Goal: Find specific page/section: Find specific page/section

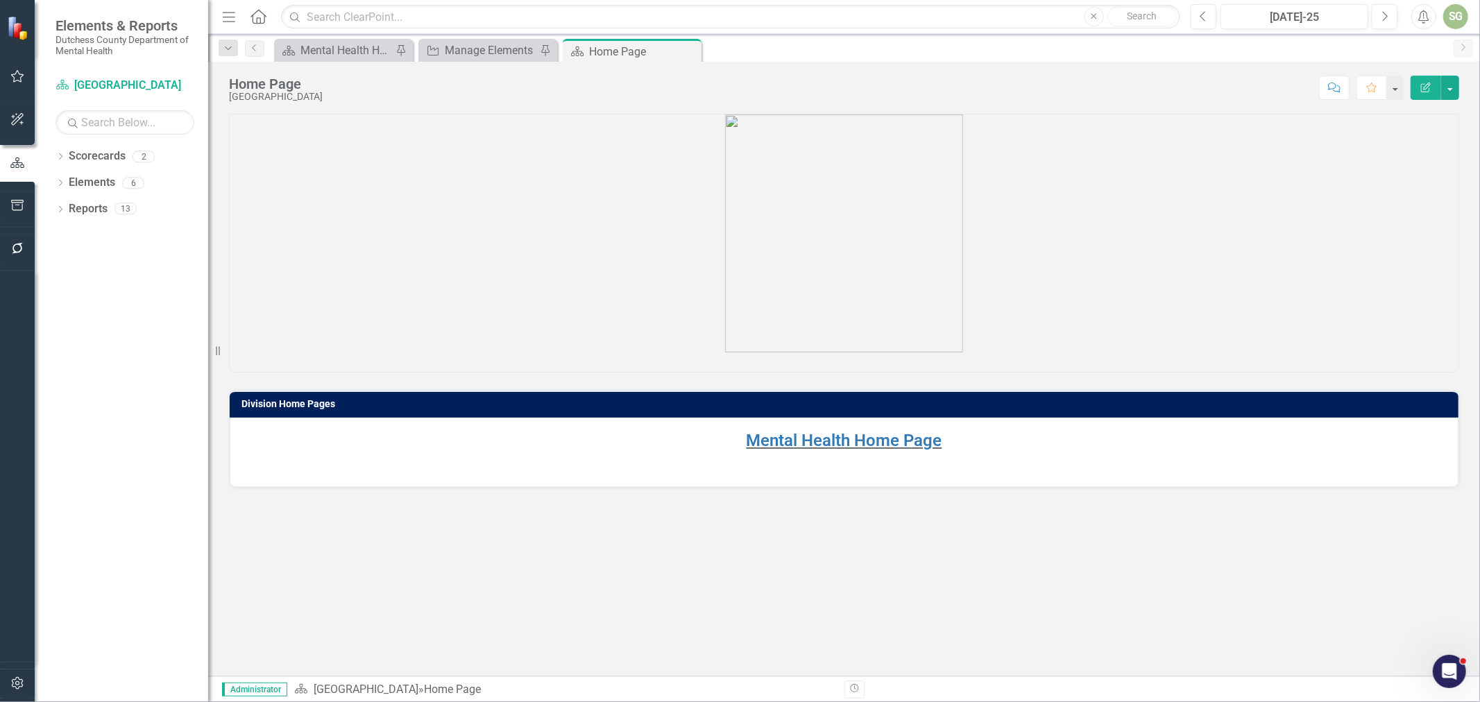
click at [765, 429] on p "Mental Health Home Page" at bounding box center [844, 442] width 1200 height 26
click at [765, 439] on link "Mental Health Home Page" at bounding box center [845, 440] width 196 height 19
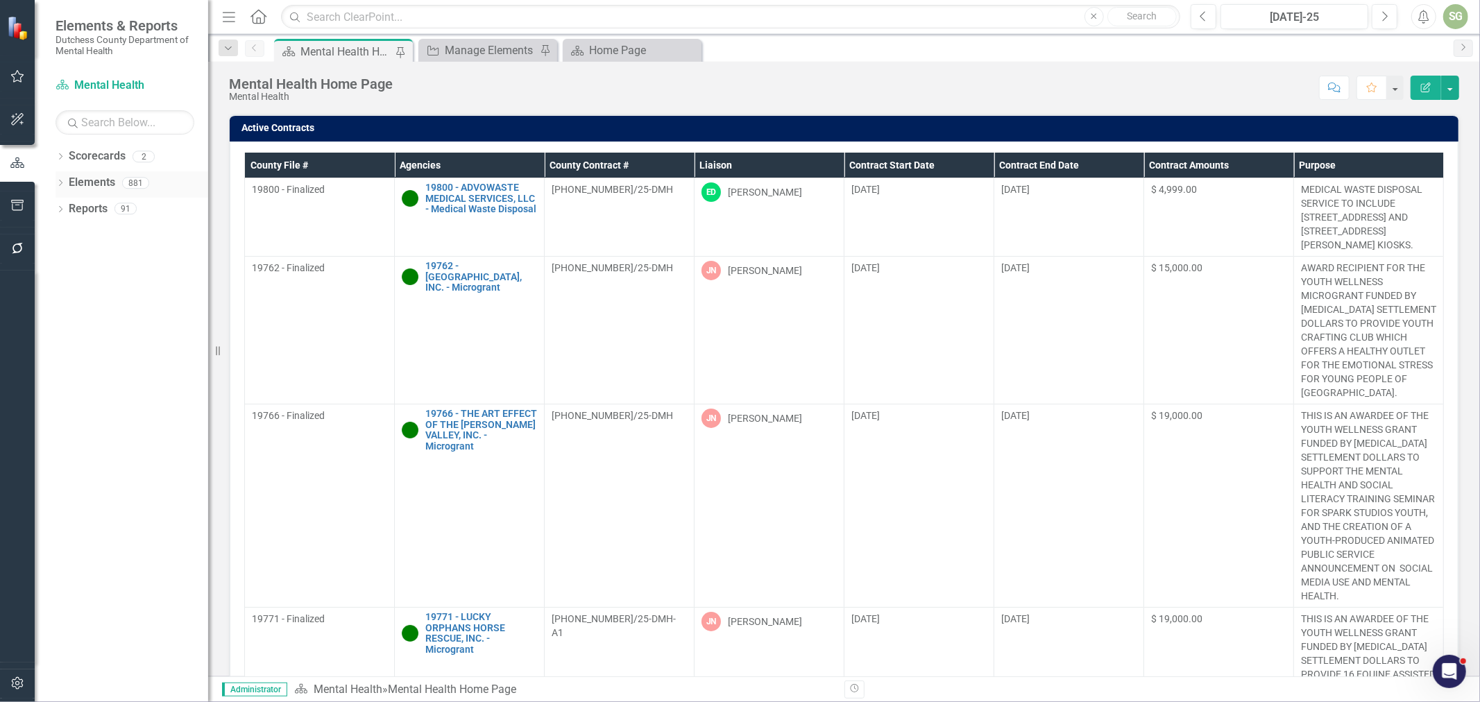
click at [64, 189] on div "Dropdown" at bounding box center [61, 185] width 10 height 12
click at [111, 238] on link "Agency Agencies" at bounding box center [108, 236] width 65 height 16
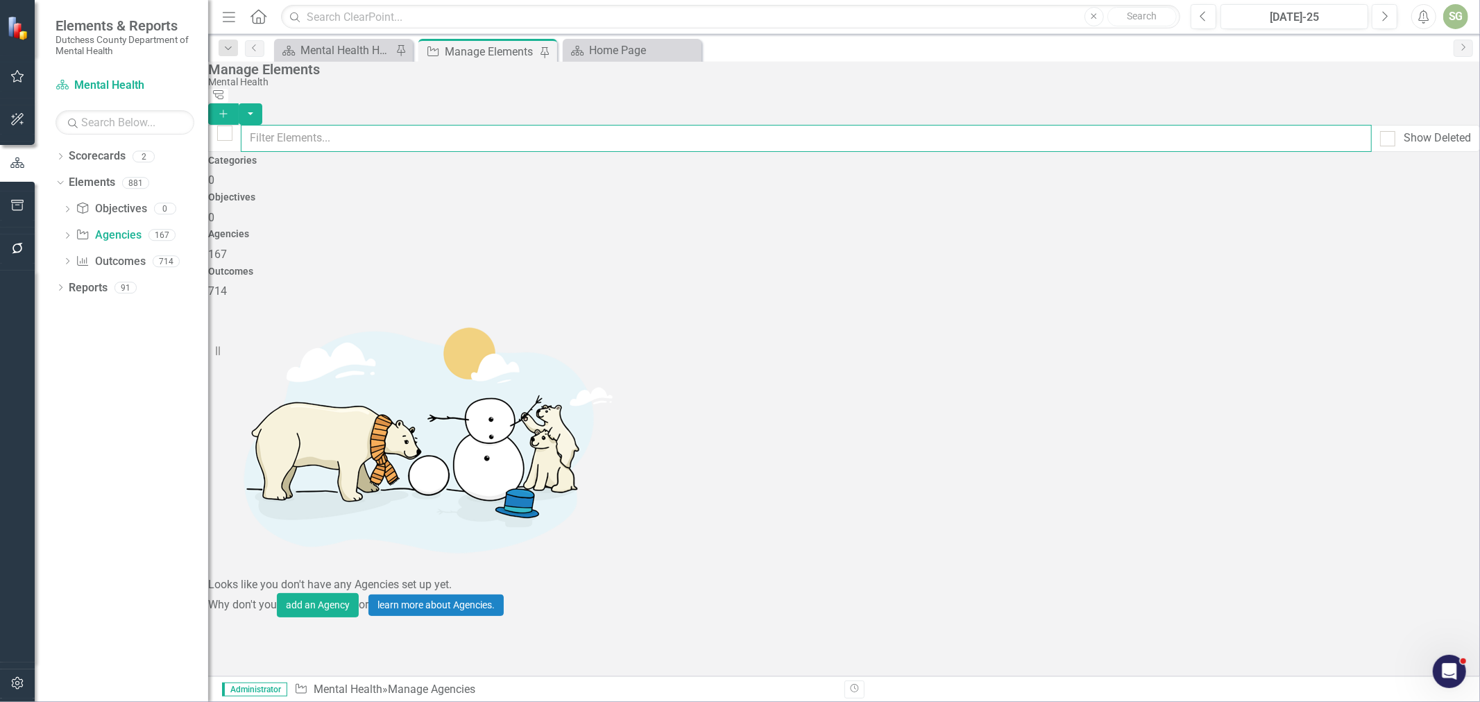
click at [641, 132] on input "text" at bounding box center [806, 138] width 1131 height 27
click at [67, 235] on icon "Dropdown" at bounding box center [67, 237] width 10 height 8
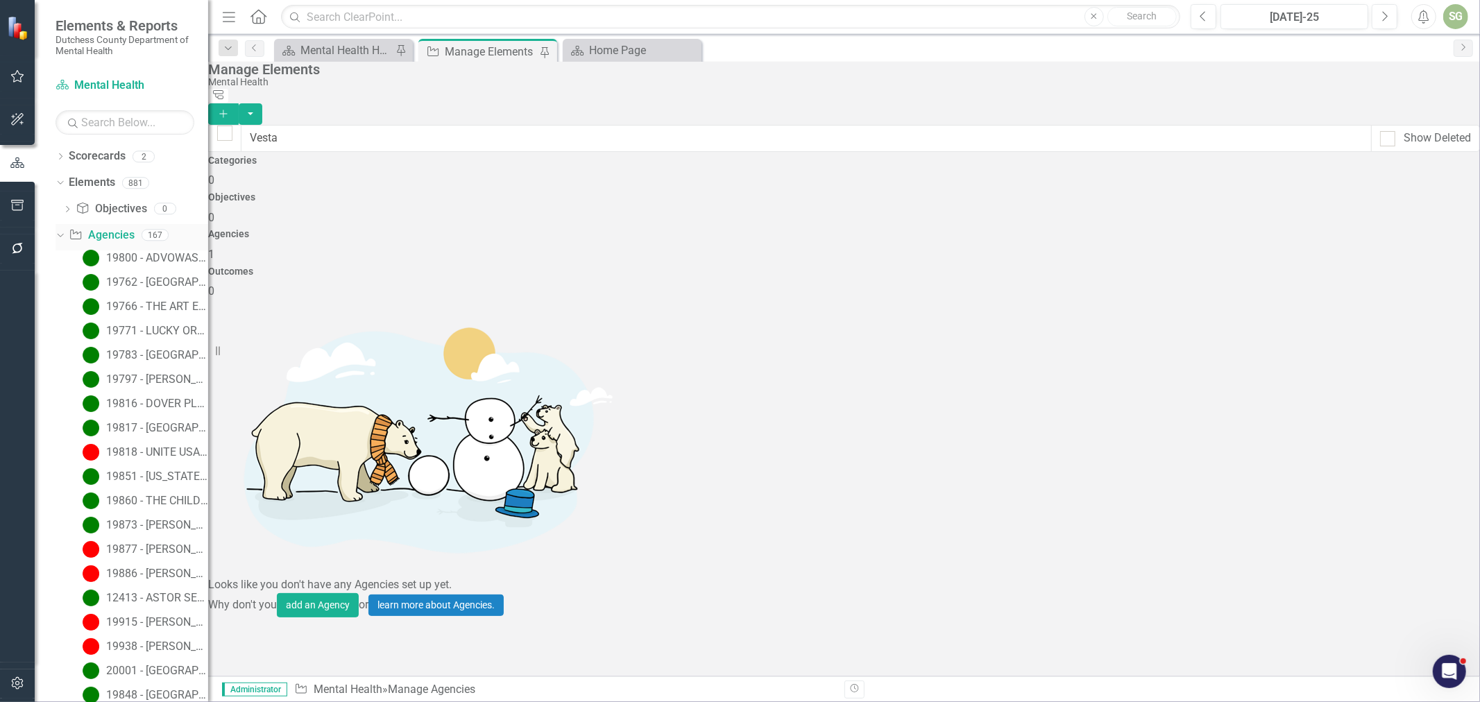
click at [130, 237] on link "Agency Agencies" at bounding box center [101, 236] width 65 height 16
drag, startPoint x: 326, startPoint y: 128, endPoint x: 284, endPoint y: 130, distance: 41.7
click at [284, 130] on input "Vesta" at bounding box center [806, 138] width 1131 height 27
type input "V"
click at [67, 229] on div "Dropdown Agency Agencies 167" at bounding box center [132, 237] width 153 height 26
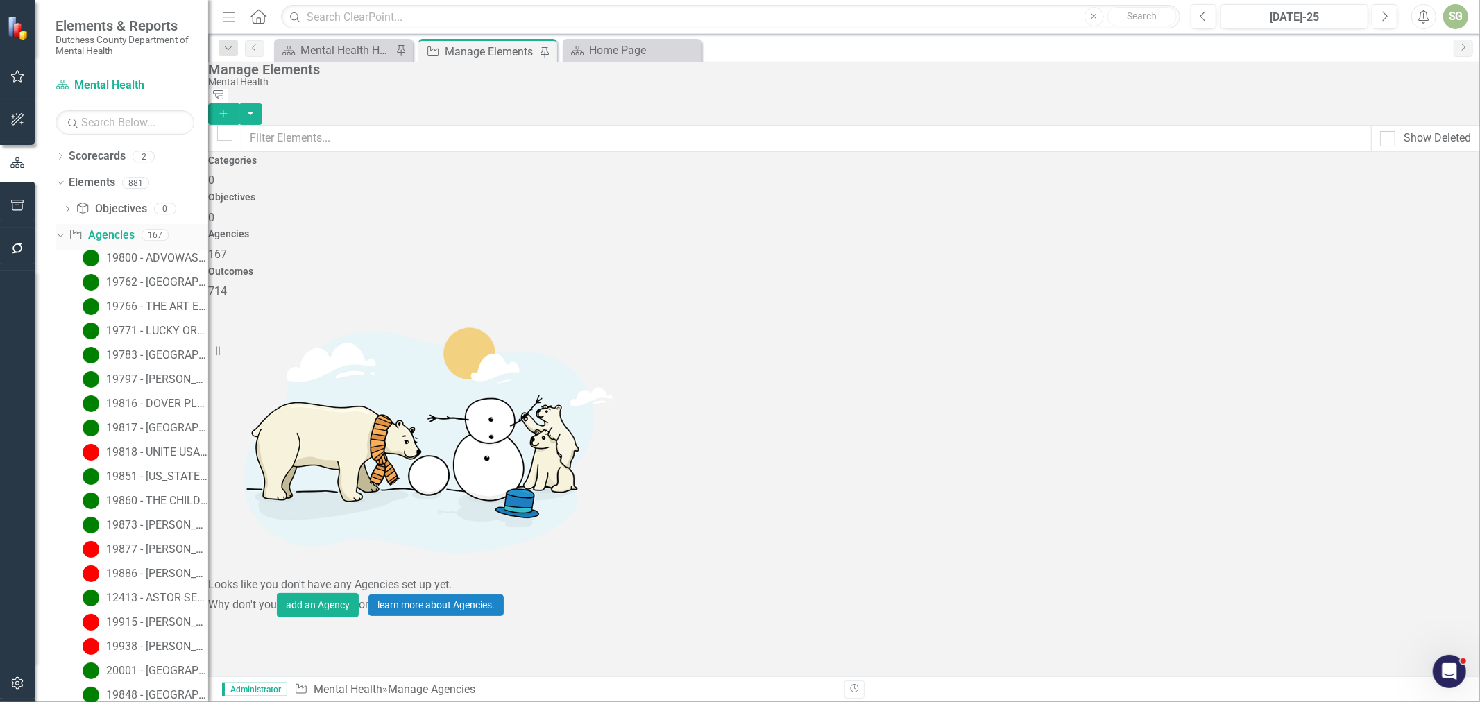
click at [64, 239] on div "Dropdown" at bounding box center [58, 235] width 12 height 10
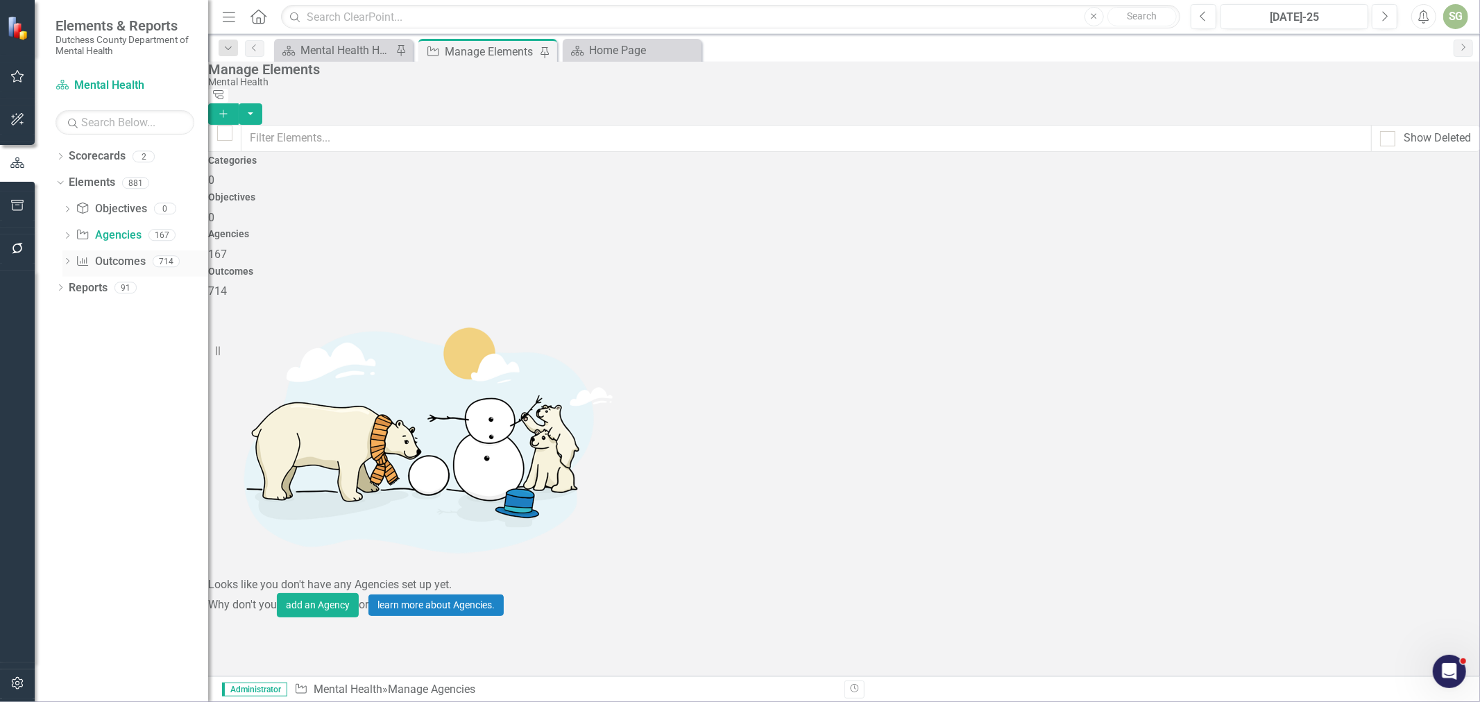
click at [67, 257] on div "Dropdown Outcome Outcomes 714" at bounding box center [135, 263] width 146 height 26
click at [58, 288] on icon "Dropdown" at bounding box center [61, 289] width 10 height 8
click at [67, 390] on icon "Dropdown" at bounding box center [67, 390] width 10 height 8
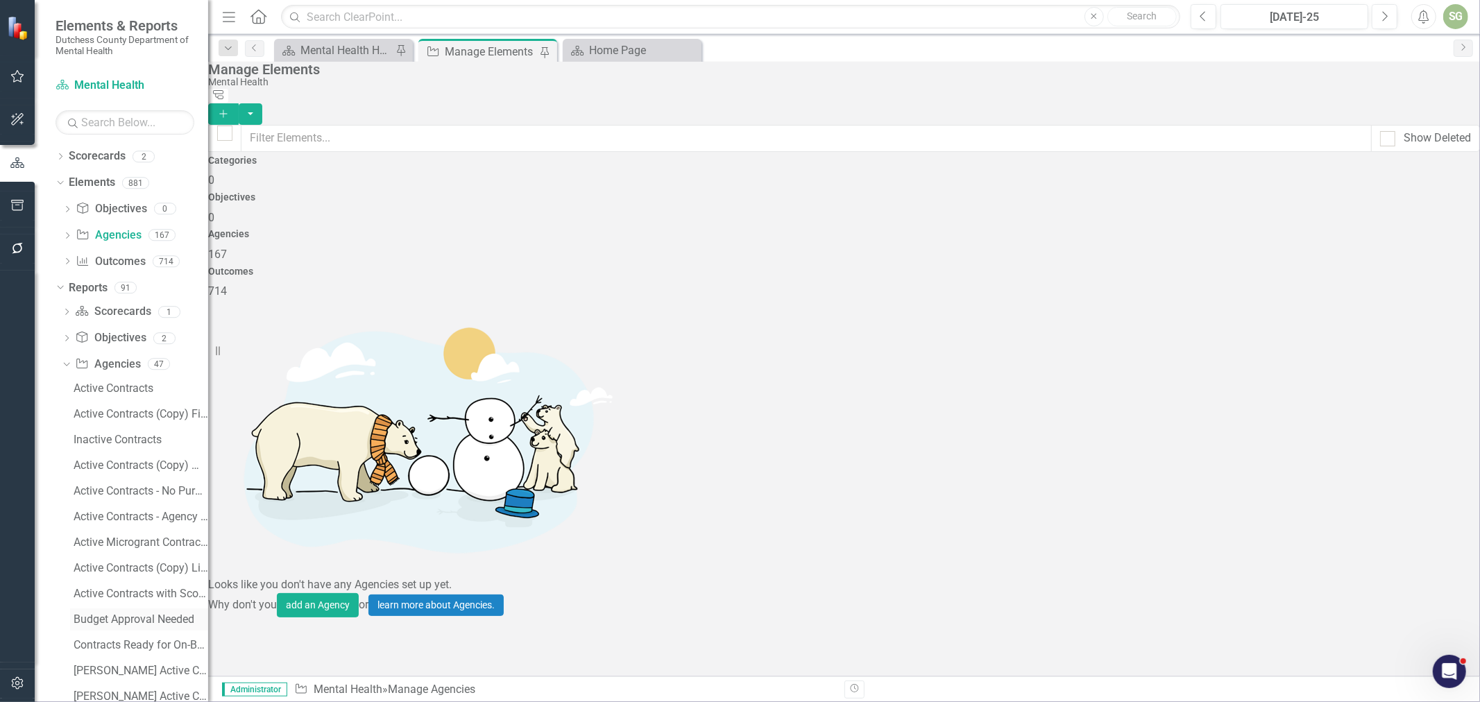
click at [127, 618] on div "Budget Approval Needed" at bounding box center [141, 619] width 135 height 12
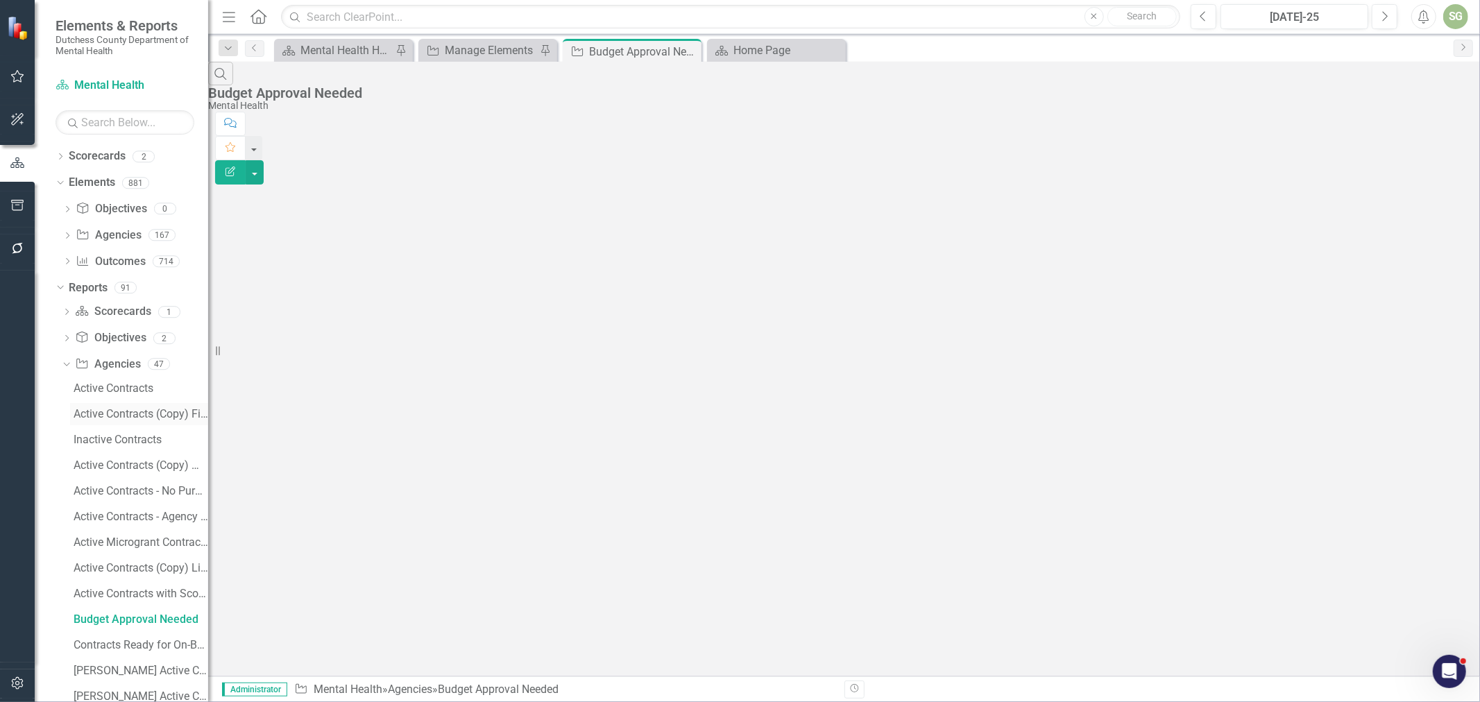
click at [122, 422] on link "Active Contracts (Copy) File Number, Name, Expiration, Email Address, $$" at bounding box center [139, 414] width 138 height 22
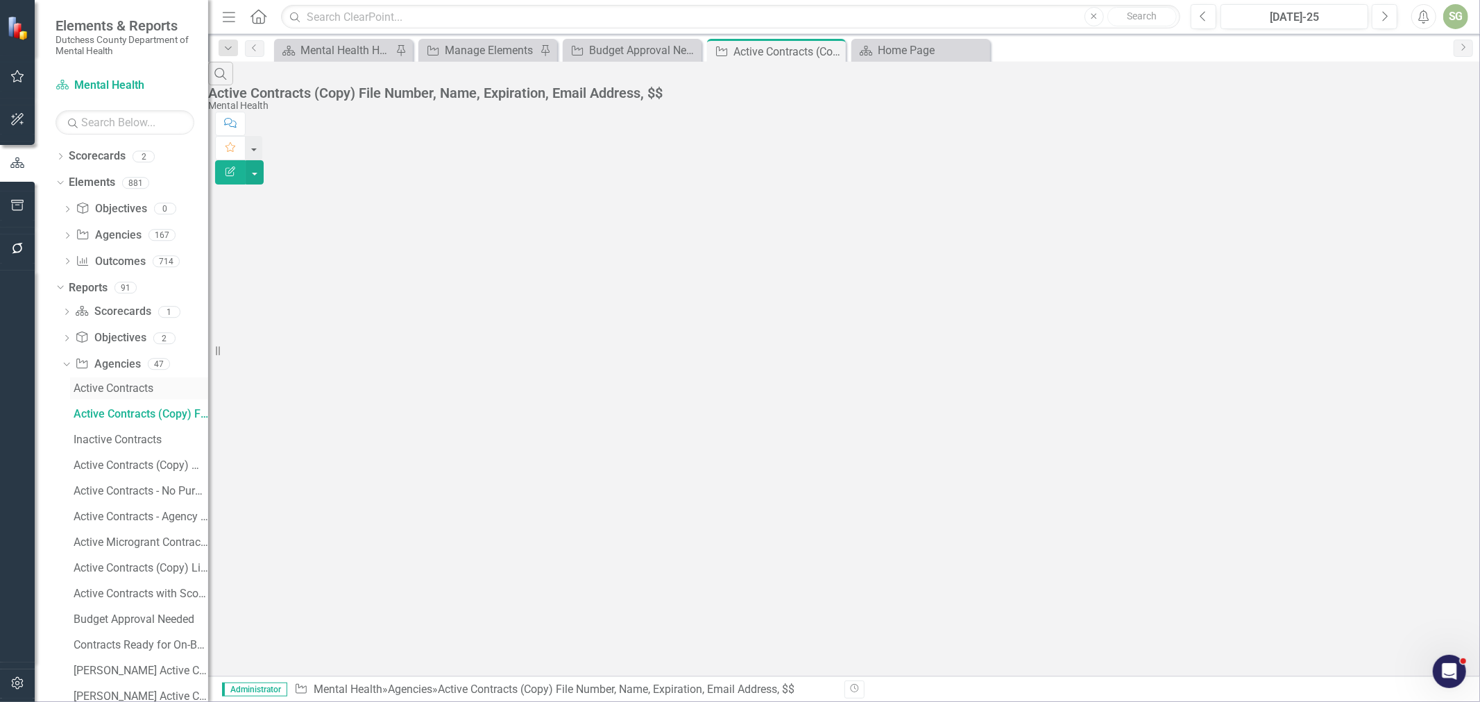
click at [123, 391] on div "Active Contracts" at bounding box center [141, 388] width 135 height 12
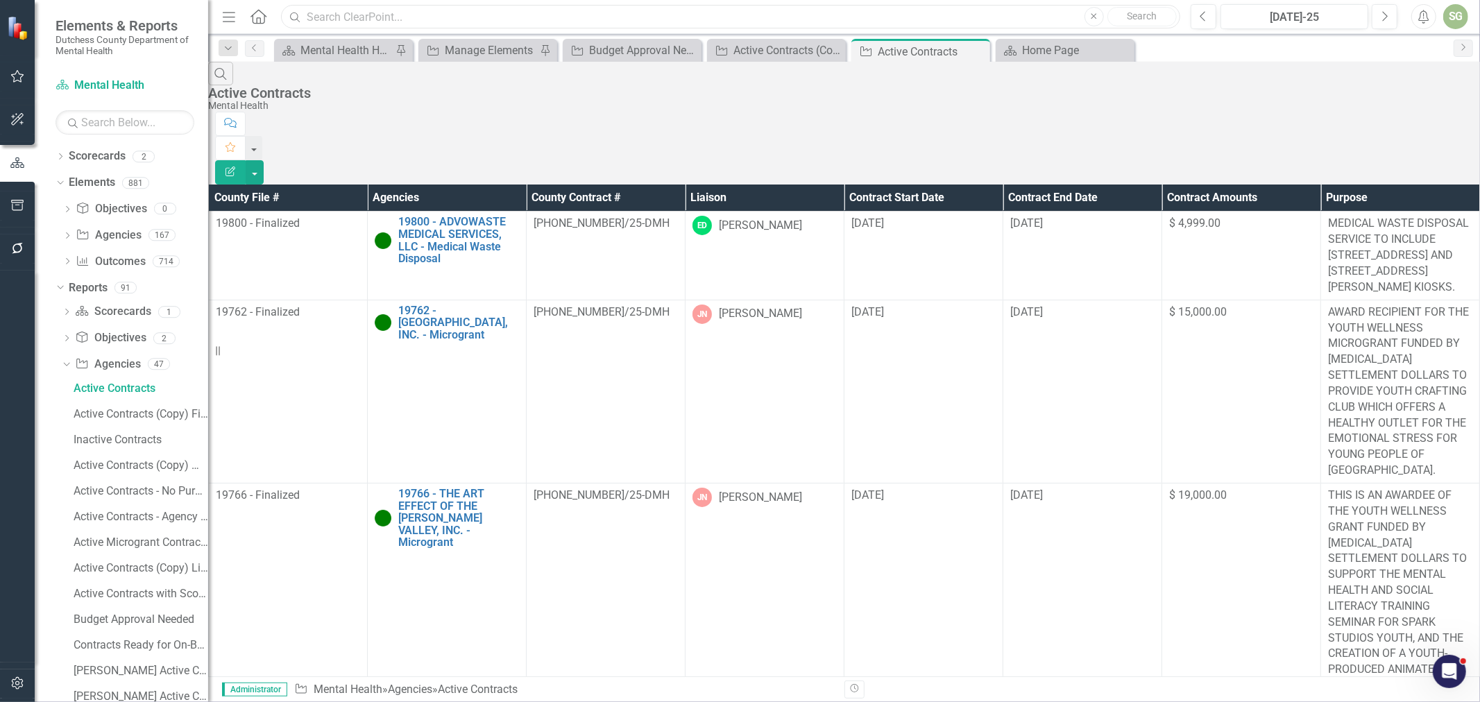
click at [483, 12] on input "text" at bounding box center [730, 17] width 899 height 24
type input "Vesta"
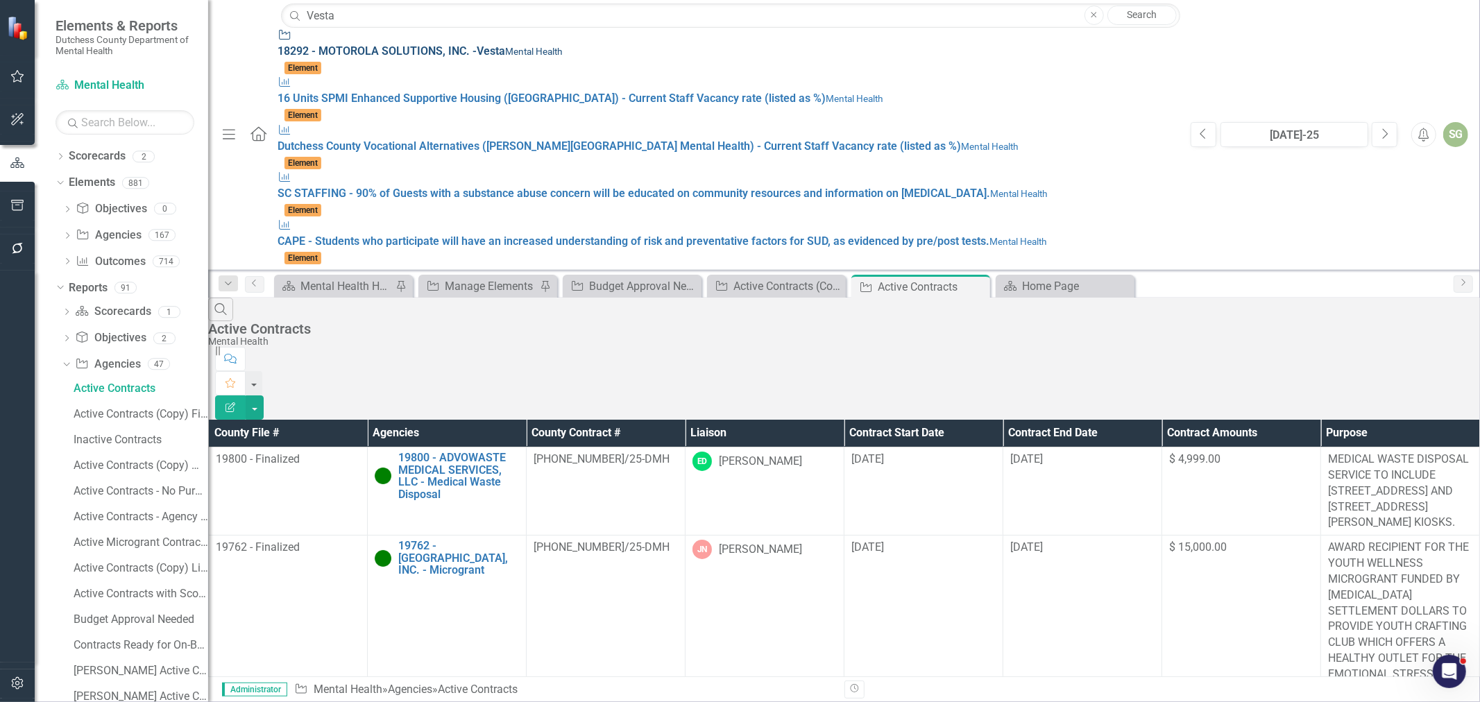
click at [457, 49] on div "Agency 18292 - MOTOROLA SOLUTIONS, INC. - Vesta Mental Health" at bounding box center [727, 44] width 899 height 32
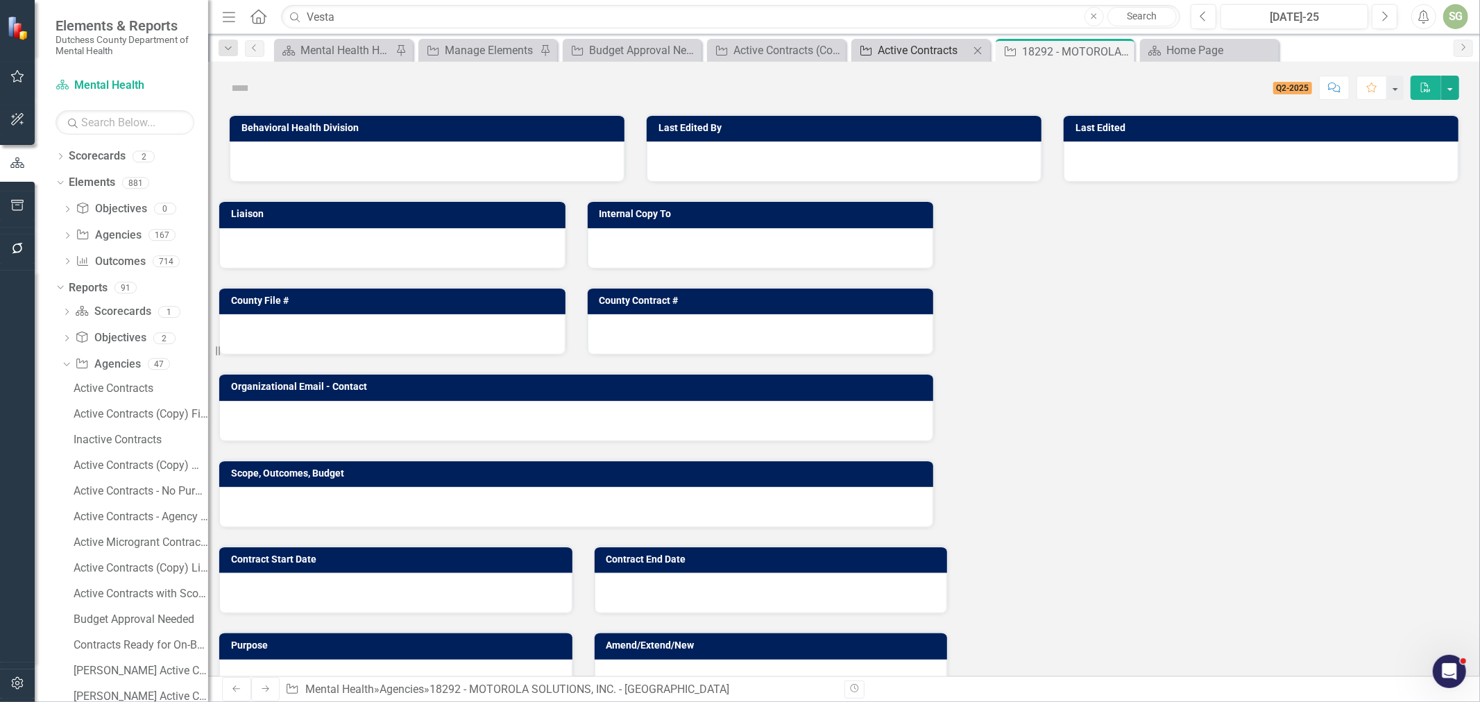
click at [898, 58] on div "Active Contracts" at bounding box center [924, 50] width 92 height 17
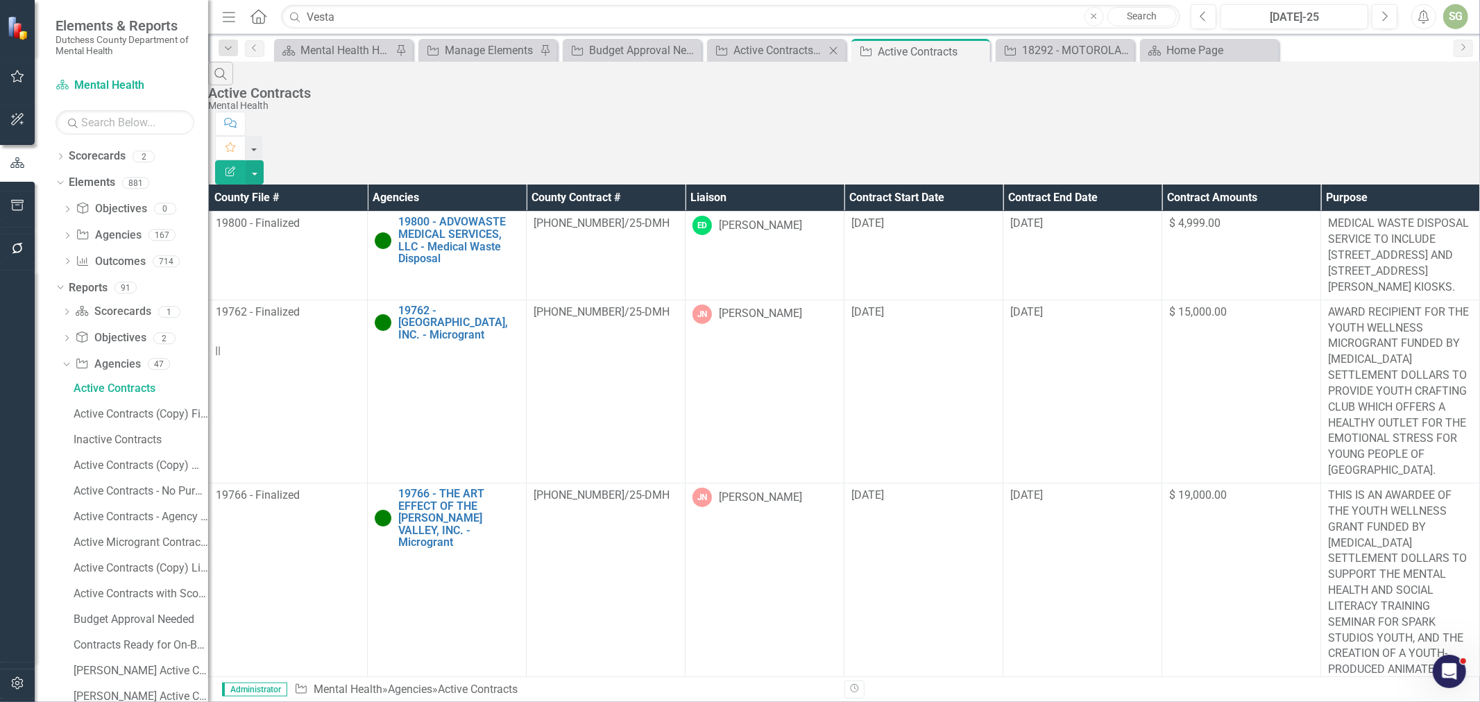
click at [792, 39] on div "Agency Active Contracts (Copy) File Number, Name, Expiration, Email Address, $$…" at bounding box center [776, 50] width 139 height 23
click at [785, 46] on div "Active Contracts (Copy) File Number, Name, Expiration, Email Address, $$" at bounding box center [779, 50] width 92 height 17
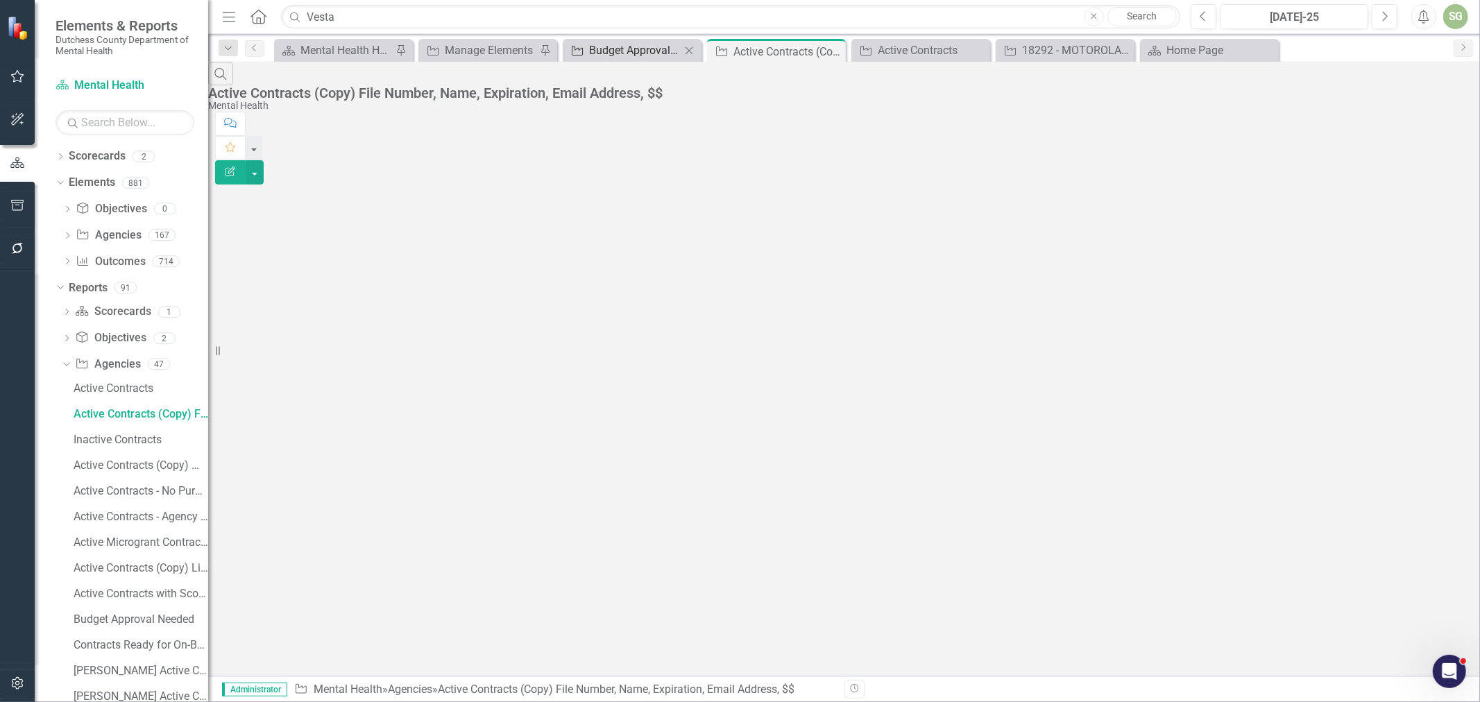
click at [605, 46] on div "Budget Approval Needed" at bounding box center [635, 50] width 92 height 17
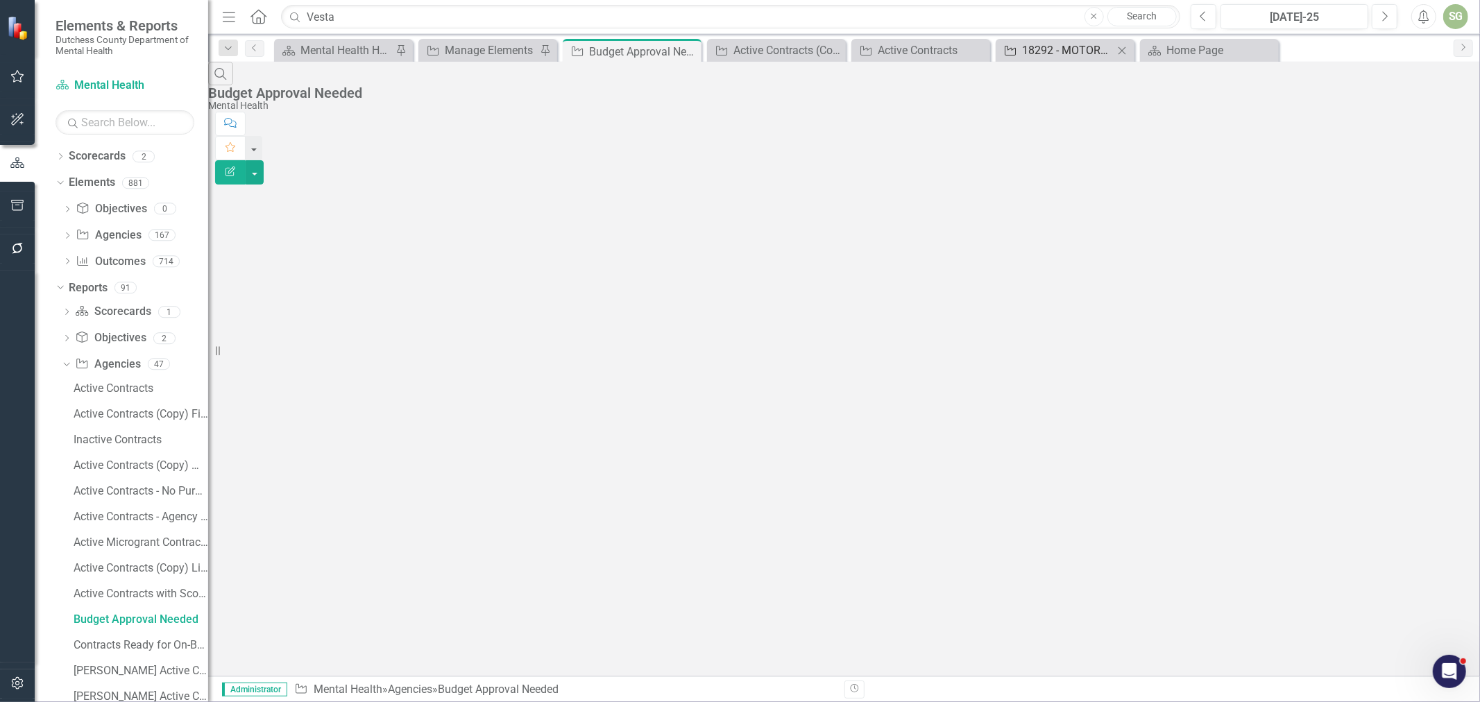
click at [1020, 53] on link "Agency 18292 - MOTOROLA SOLUTIONS, INC. - [GEOGRAPHIC_DATA]" at bounding box center [1056, 50] width 114 height 17
